Goal: Information Seeking & Learning: Learn about a topic

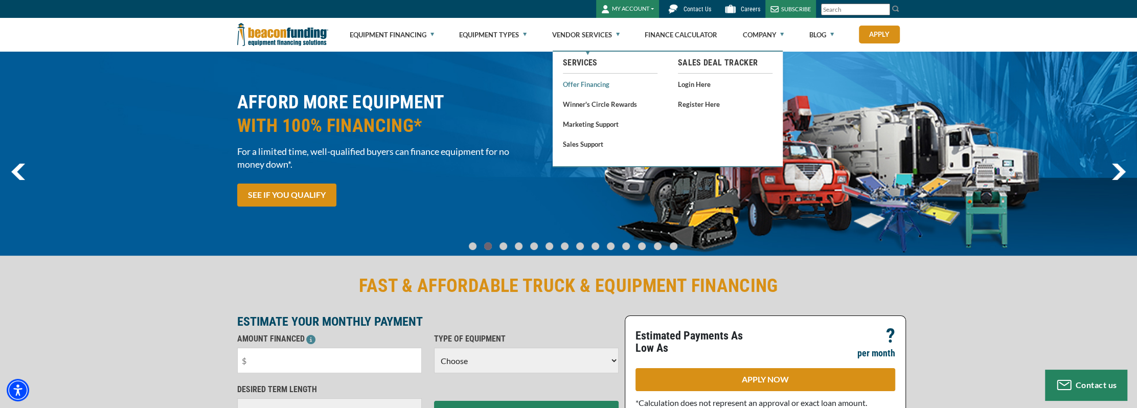
click at [578, 85] on link "Offer Financing" at bounding box center [610, 84] width 95 height 13
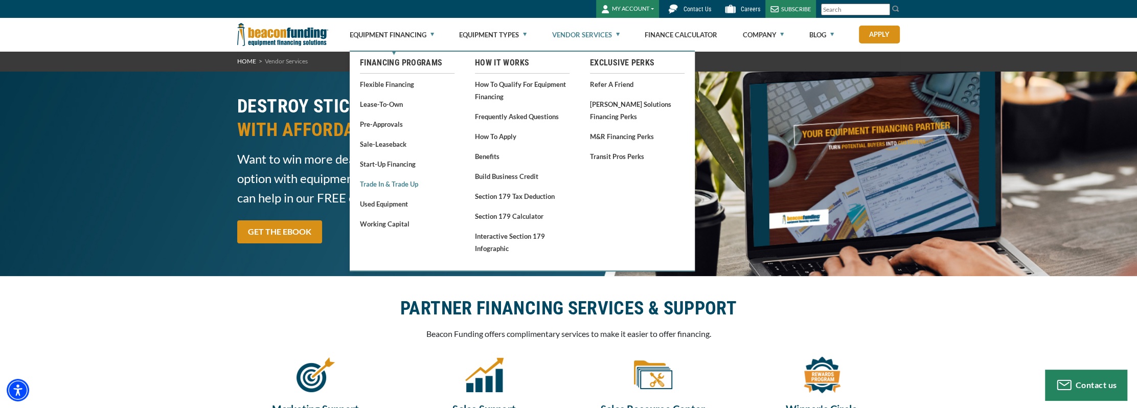
click at [392, 184] on link "Trade In & Trade Up" at bounding box center [407, 183] width 95 height 13
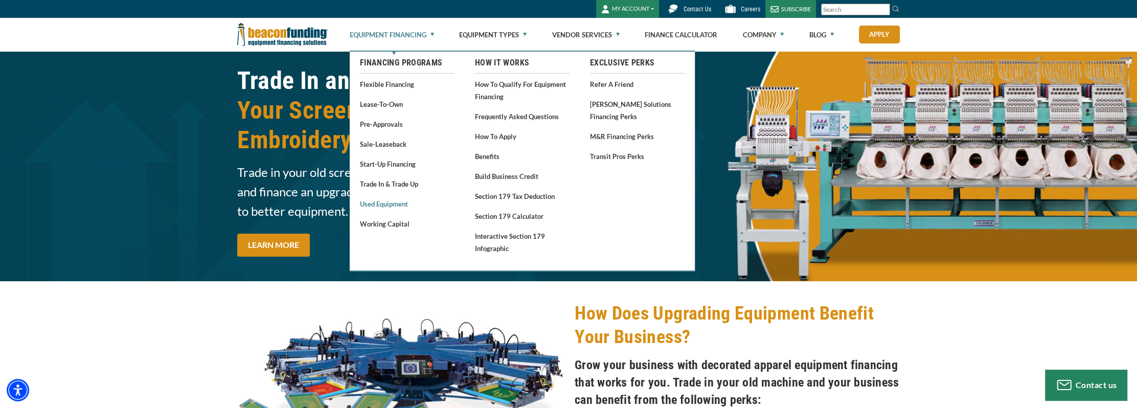
click at [400, 202] on link "Used Equipment" at bounding box center [407, 203] width 95 height 13
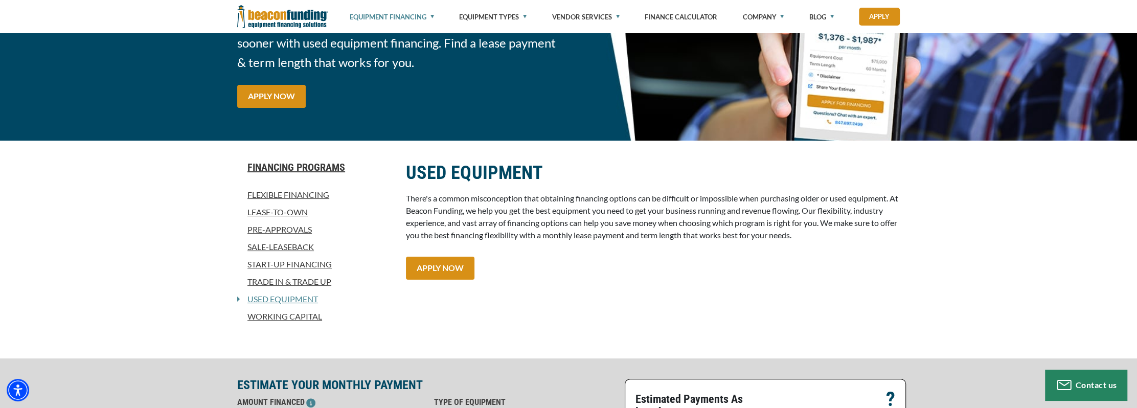
scroll to position [153, 0]
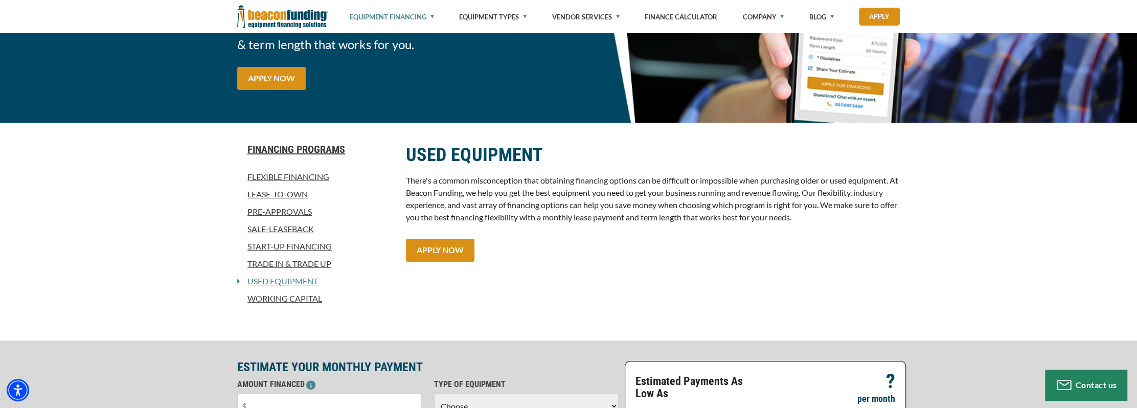
click at [317, 245] on link "Start-Up Financing" at bounding box center [315, 246] width 156 height 12
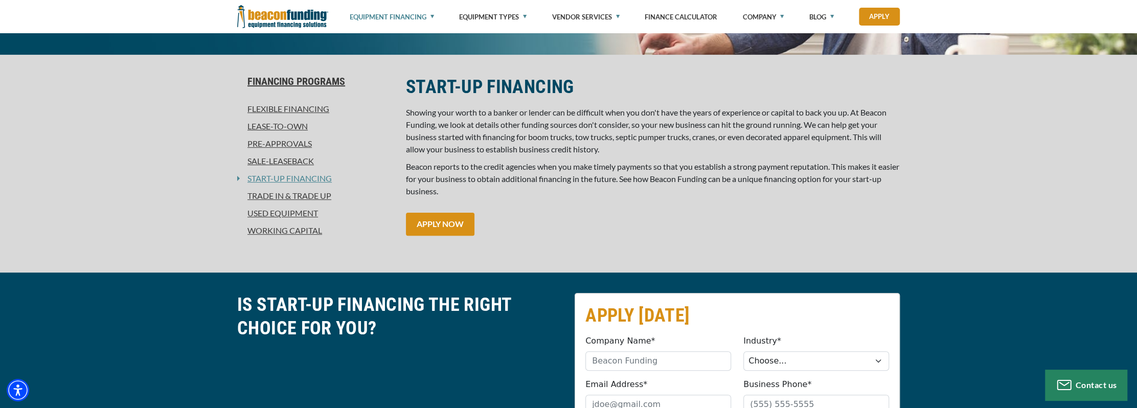
scroll to position [256, 0]
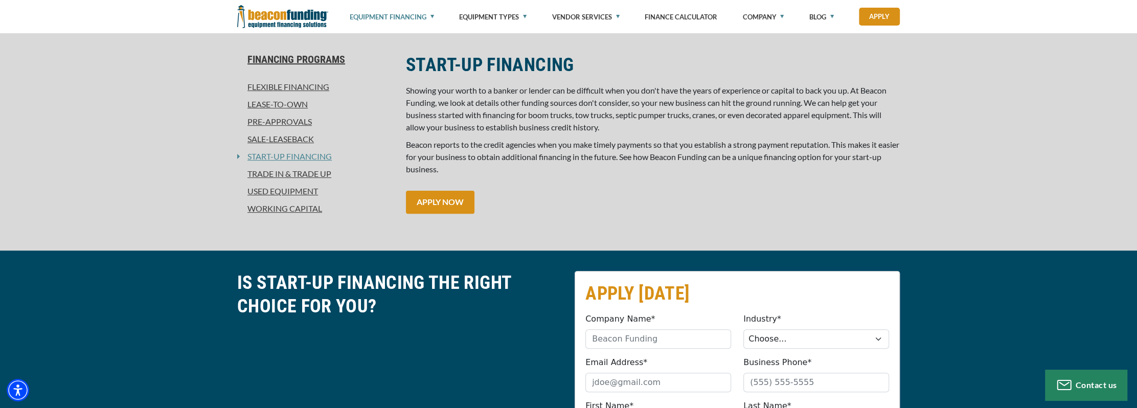
click at [273, 122] on link "Pre-approvals" at bounding box center [315, 122] width 156 height 12
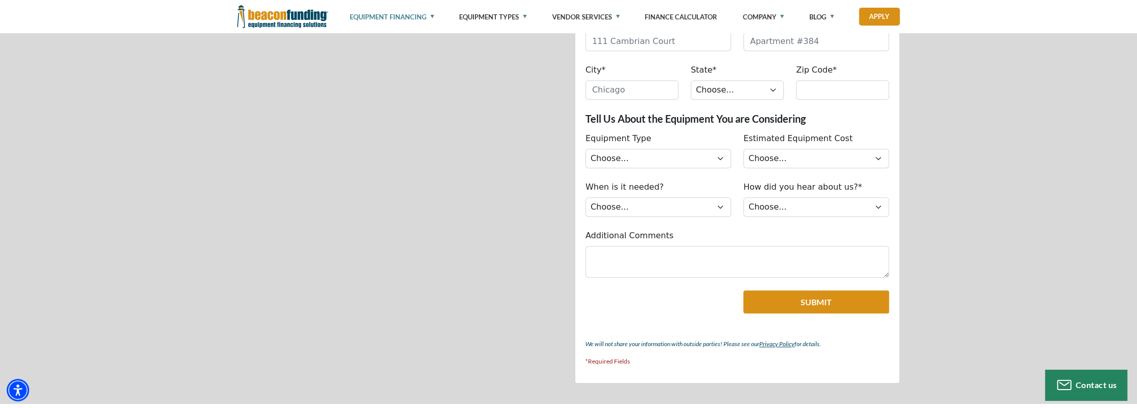
scroll to position [767, 0]
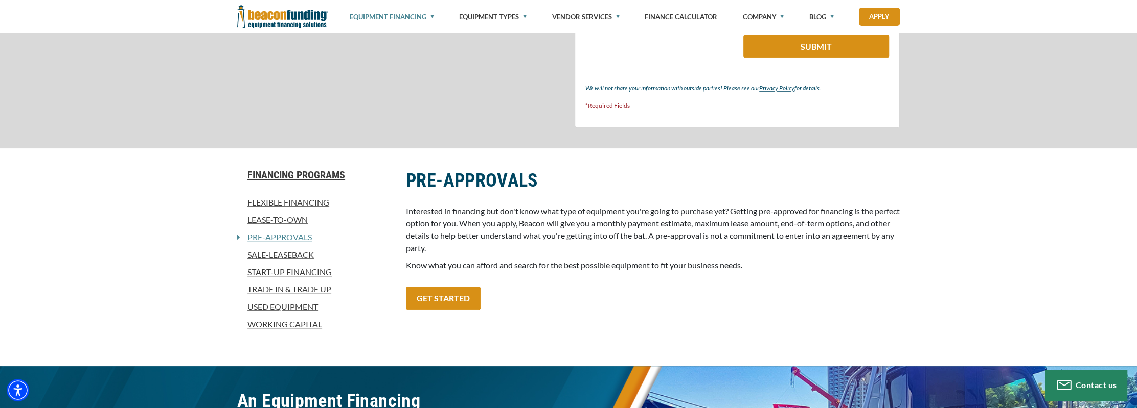
click at [261, 255] on link "Sale-Leaseback" at bounding box center [315, 254] width 156 height 12
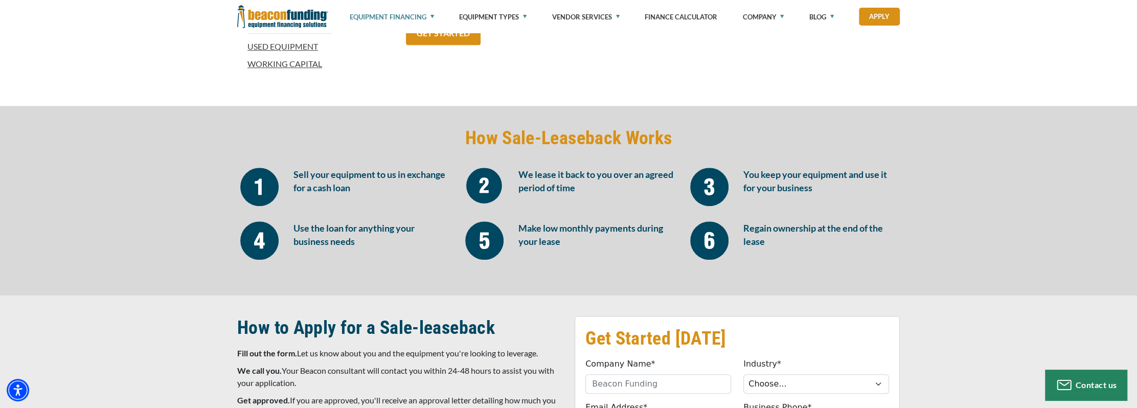
scroll to position [613, 0]
